Goal: Information Seeking & Learning: Check status

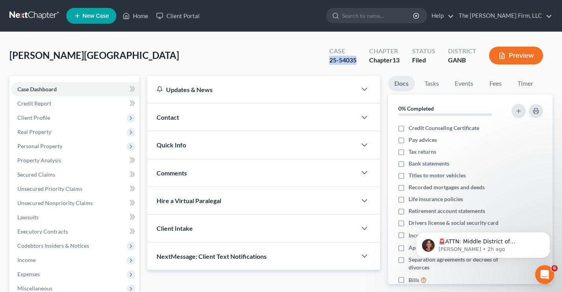
click at [17, 15] on link at bounding box center [34, 16] width 51 height 14
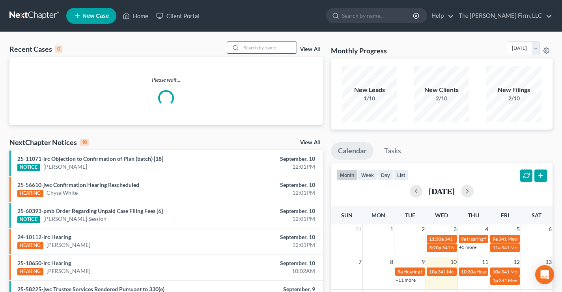
click at [256, 47] on input "search" at bounding box center [268, 47] width 55 height 11
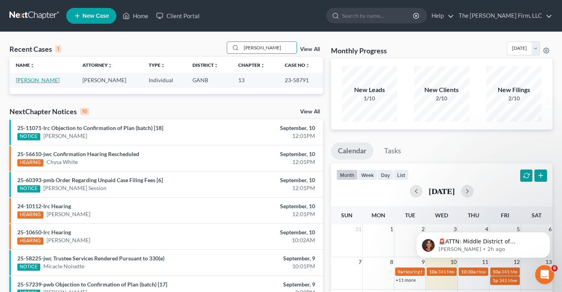
type input "[PERSON_NAME]"
click at [28, 80] on link "[PERSON_NAME]" at bounding box center [38, 80] width 44 height 7
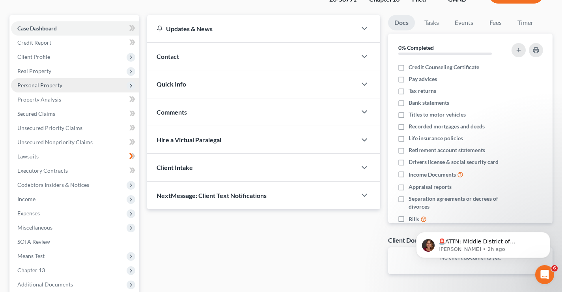
scroll to position [142, 0]
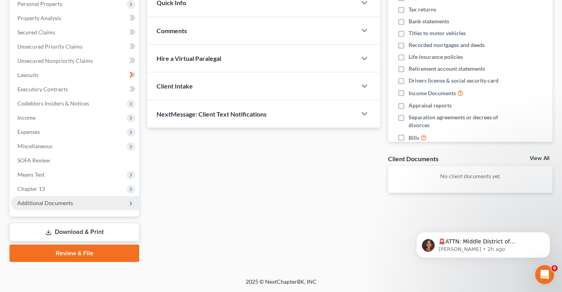
click at [61, 205] on span "Additional Documents" at bounding box center [45, 202] width 56 height 7
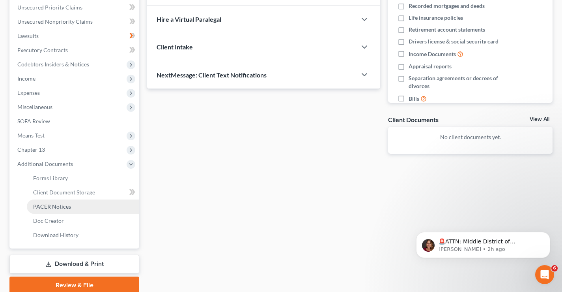
scroll to position [213, 0]
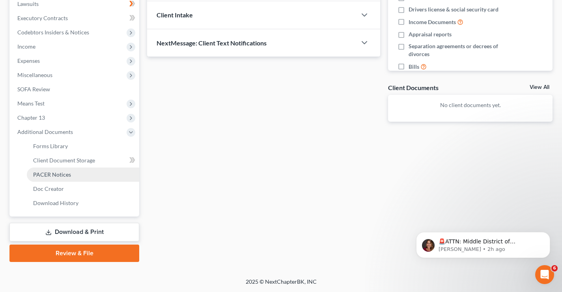
click at [45, 176] on span "PACER Notices" at bounding box center [52, 174] width 38 height 7
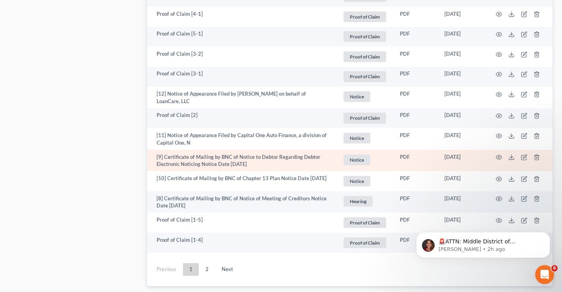
scroll to position [1550, 0]
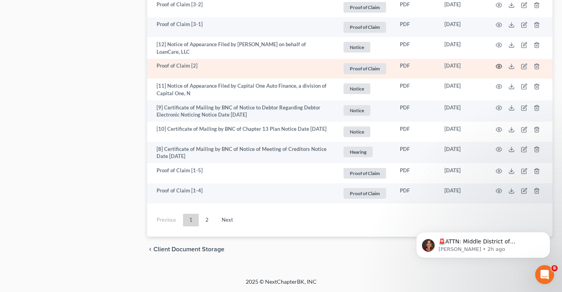
click at [500, 66] on icon "button" at bounding box center [499, 66] width 6 height 6
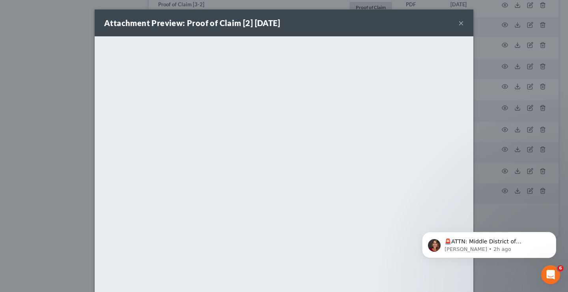
drag, startPoint x: 464, startPoint y: 220, endPoint x: 466, endPoint y: 185, distance: 35.6
click at [466, 215] on html "🚨ATTN: Middle District of [US_STATE] The court has added a new Credit Counselin…" at bounding box center [489, 242] width 158 height 55
click at [459, 23] on button "×" at bounding box center [462, 22] width 6 height 9
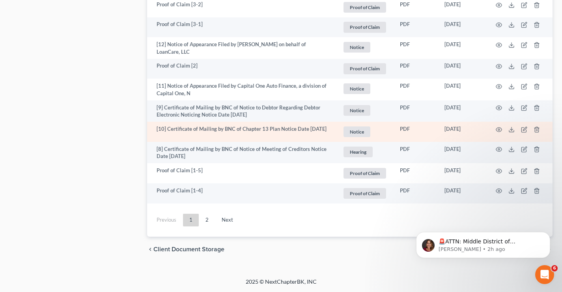
scroll to position [1471, 0]
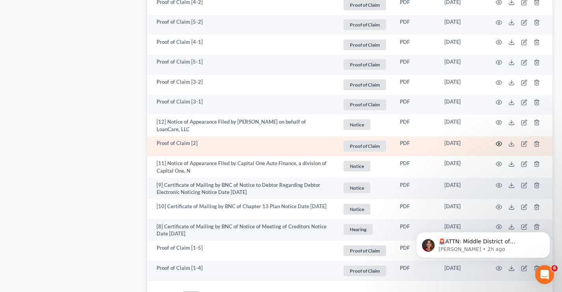
click at [498, 143] on icon "button" at bounding box center [499, 143] width 6 height 6
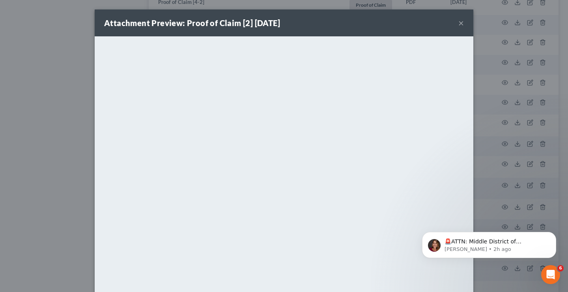
click at [459, 24] on button "×" at bounding box center [462, 22] width 6 height 9
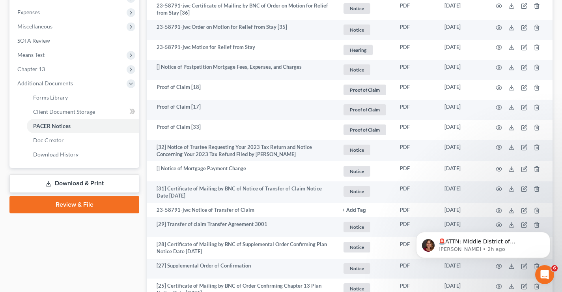
scroll to position [0, 0]
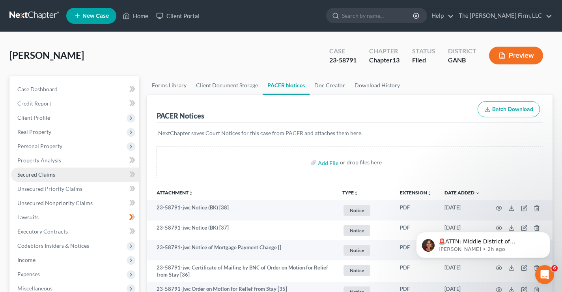
click at [29, 174] on span "Secured Claims" at bounding box center [36, 174] width 38 height 7
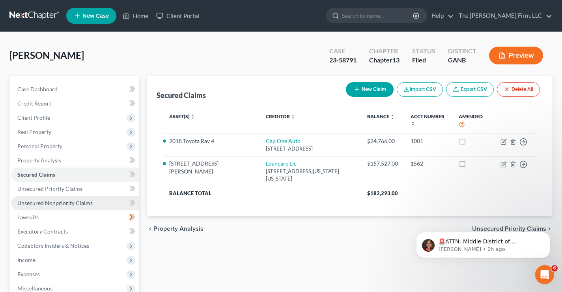
click at [32, 201] on span "Unsecured Nonpriority Claims" at bounding box center [54, 202] width 75 height 7
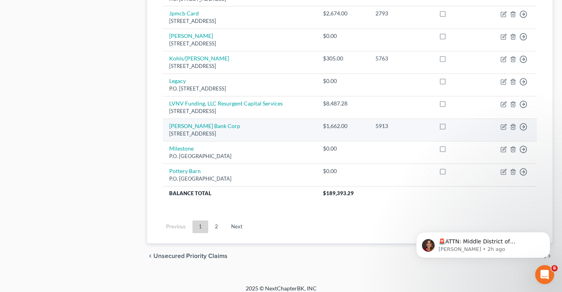
scroll to position [622, 0]
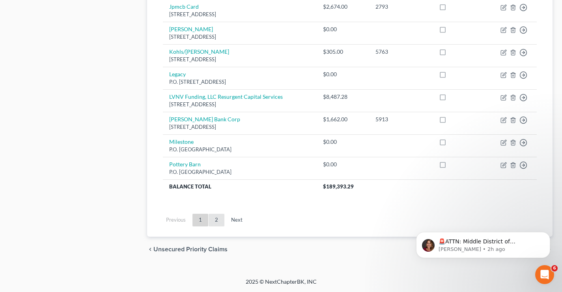
click at [217, 220] on link "2" at bounding box center [217, 219] width 16 height 13
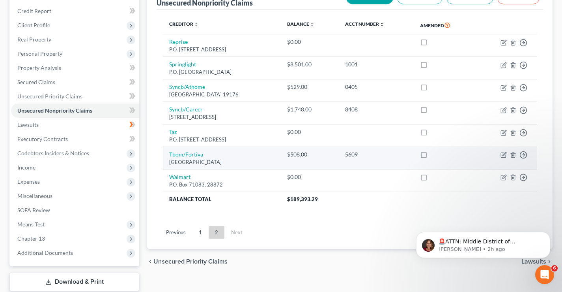
scroll to position [142, 0]
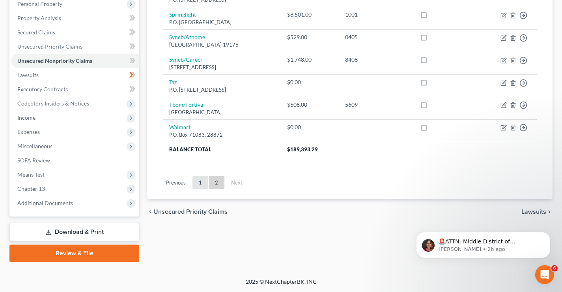
click at [200, 186] on link "1" at bounding box center [201, 182] width 16 height 13
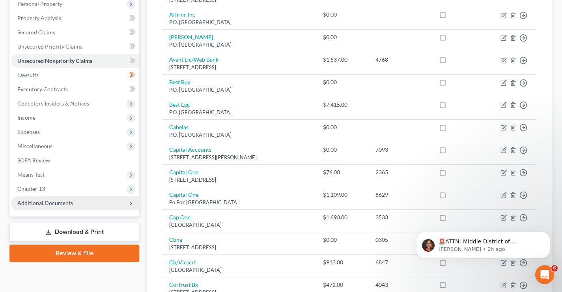
click at [41, 203] on span "Additional Documents" at bounding box center [45, 202] width 56 height 7
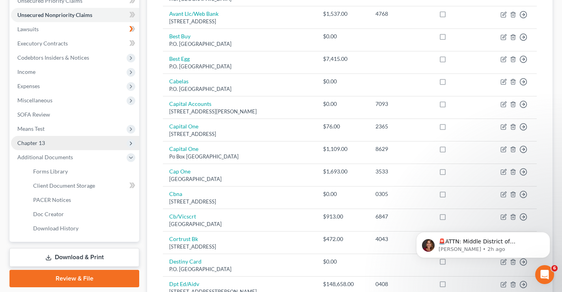
scroll to position [300, 0]
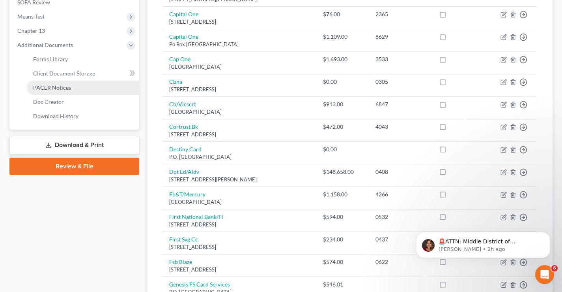
click at [51, 86] on span "PACER Notices" at bounding box center [52, 87] width 38 height 7
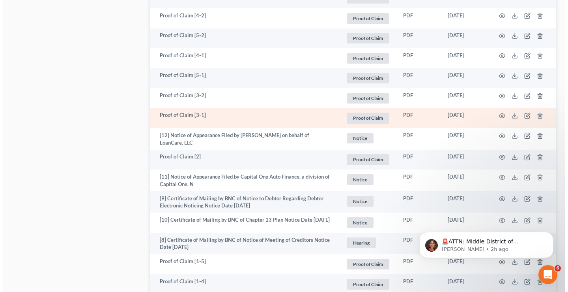
scroll to position [1499, 0]
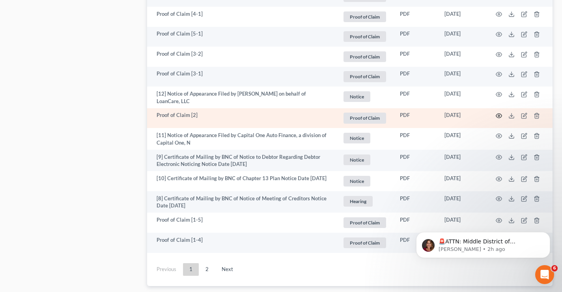
click at [498, 115] on icon "button" at bounding box center [499, 115] width 6 height 6
